Goal: Find specific page/section: Find specific page/section

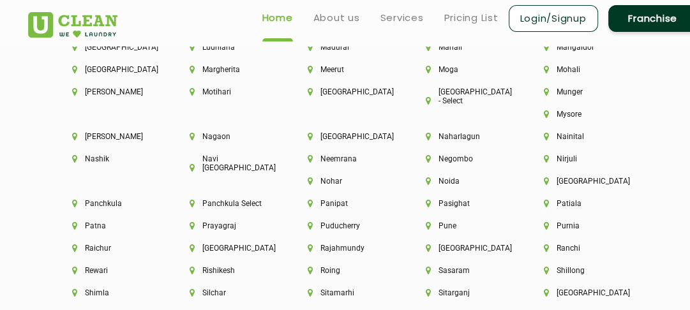
scroll to position [3324, 0]
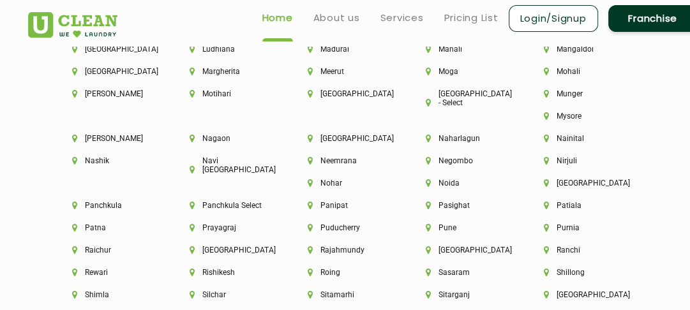
click at [169, 139] on div "[PERSON_NAME]" at bounding box center [109, 145] width 118 height 22
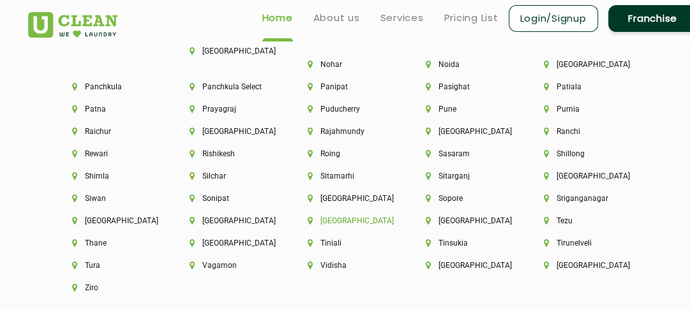
scroll to position [3442, 0]
click at [190, 239] on li "[GEOGRAPHIC_DATA]" at bounding box center [227, 243] width 75 height 9
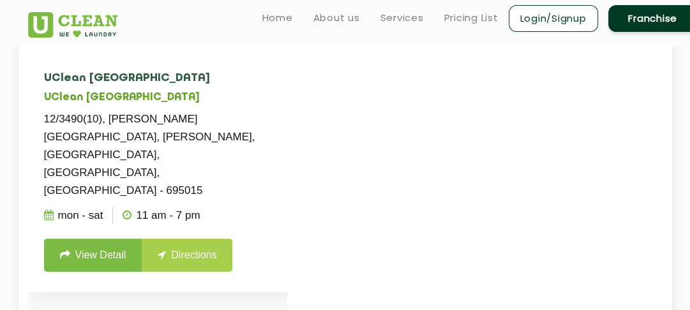
scroll to position [248, 0]
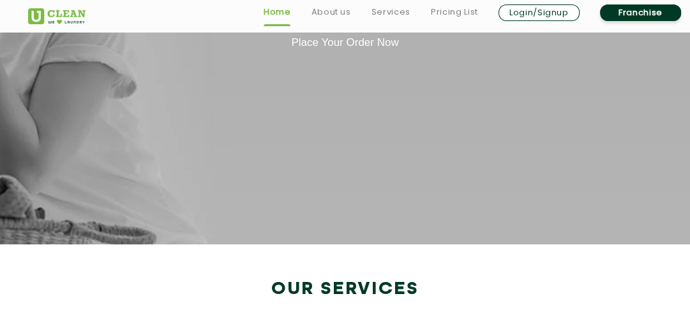
scroll to position [2356, 0]
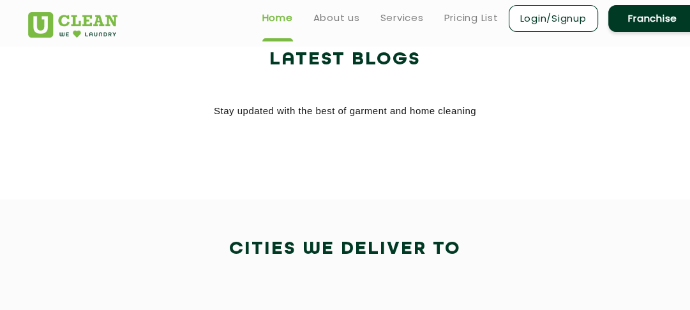
scroll to position [2517, 0]
